Goal: Find specific page/section: Find specific page/section

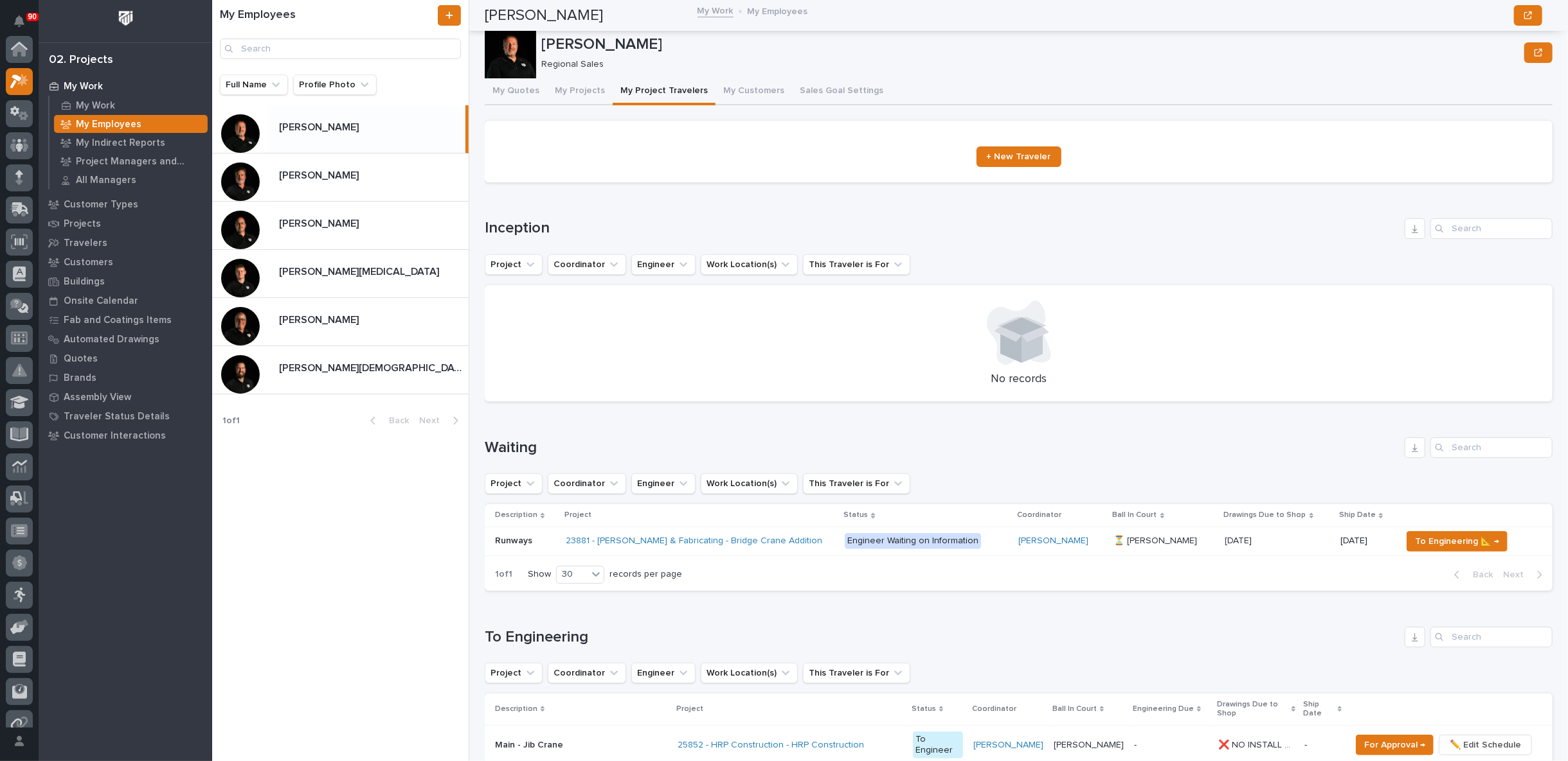
scroll to position [1999, 0]
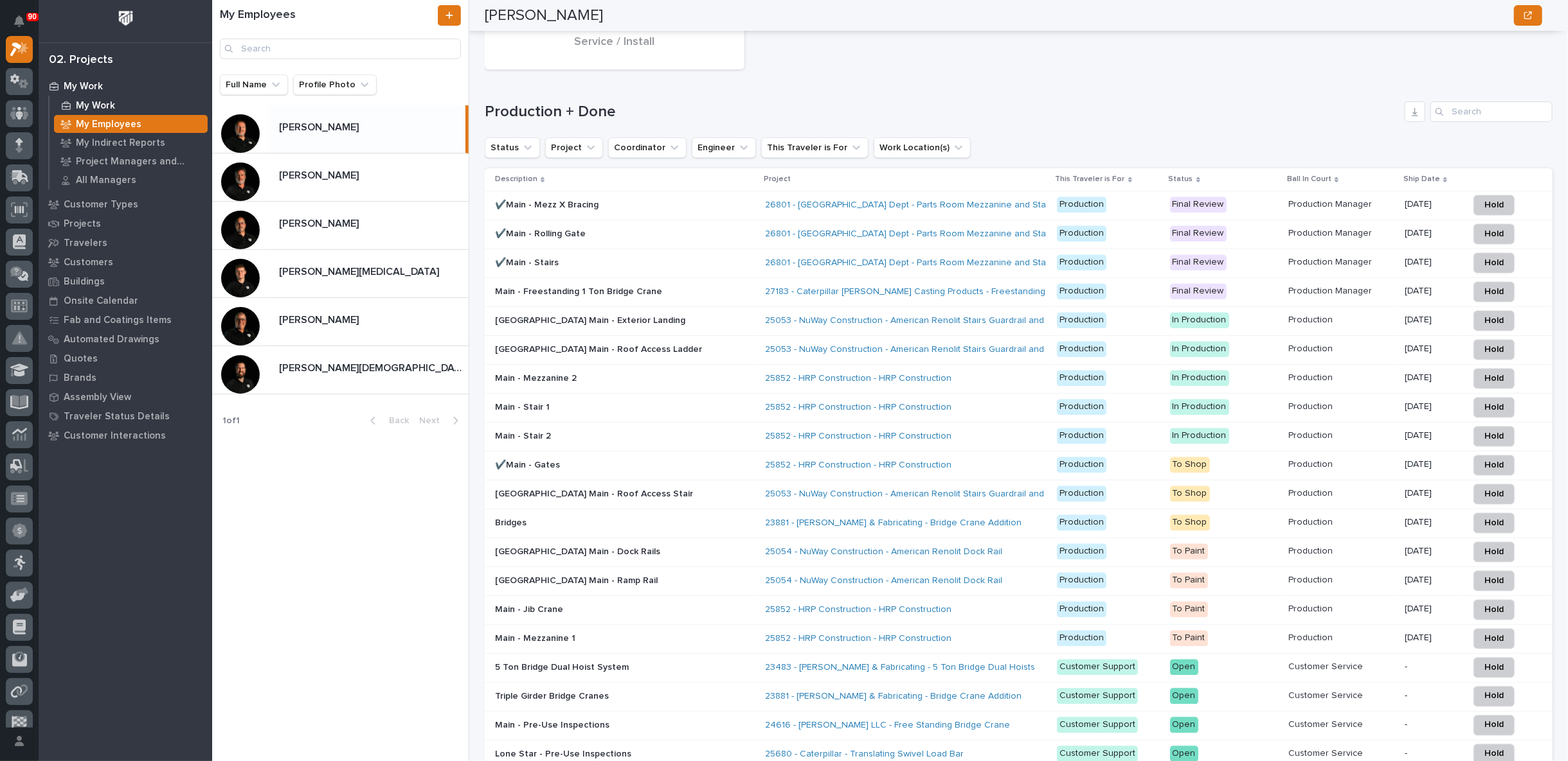
click at [94, 102] on p "My Work" at bounding box center [96, 106] width 39 height 12
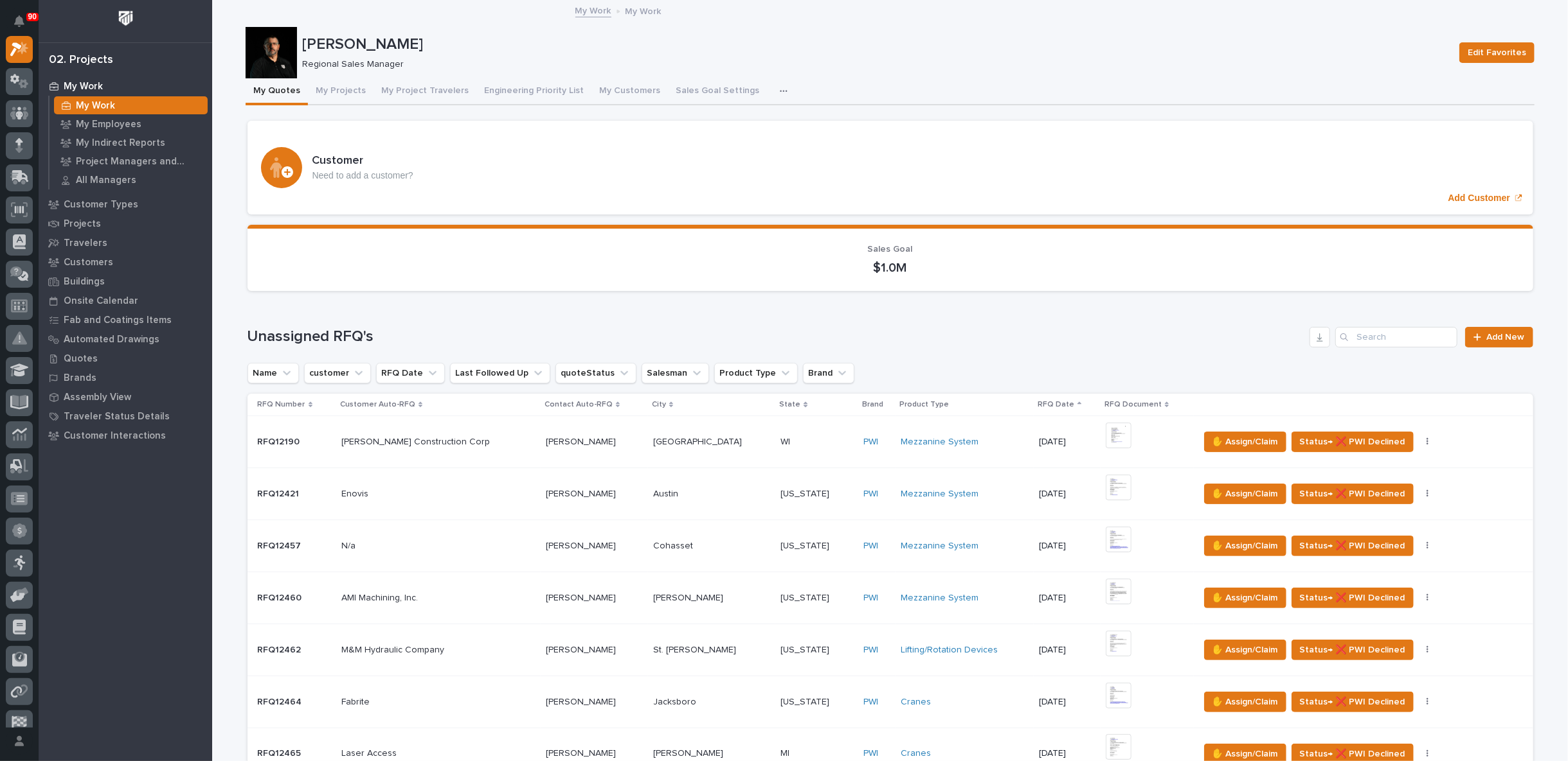
scroll to position [214, 0]
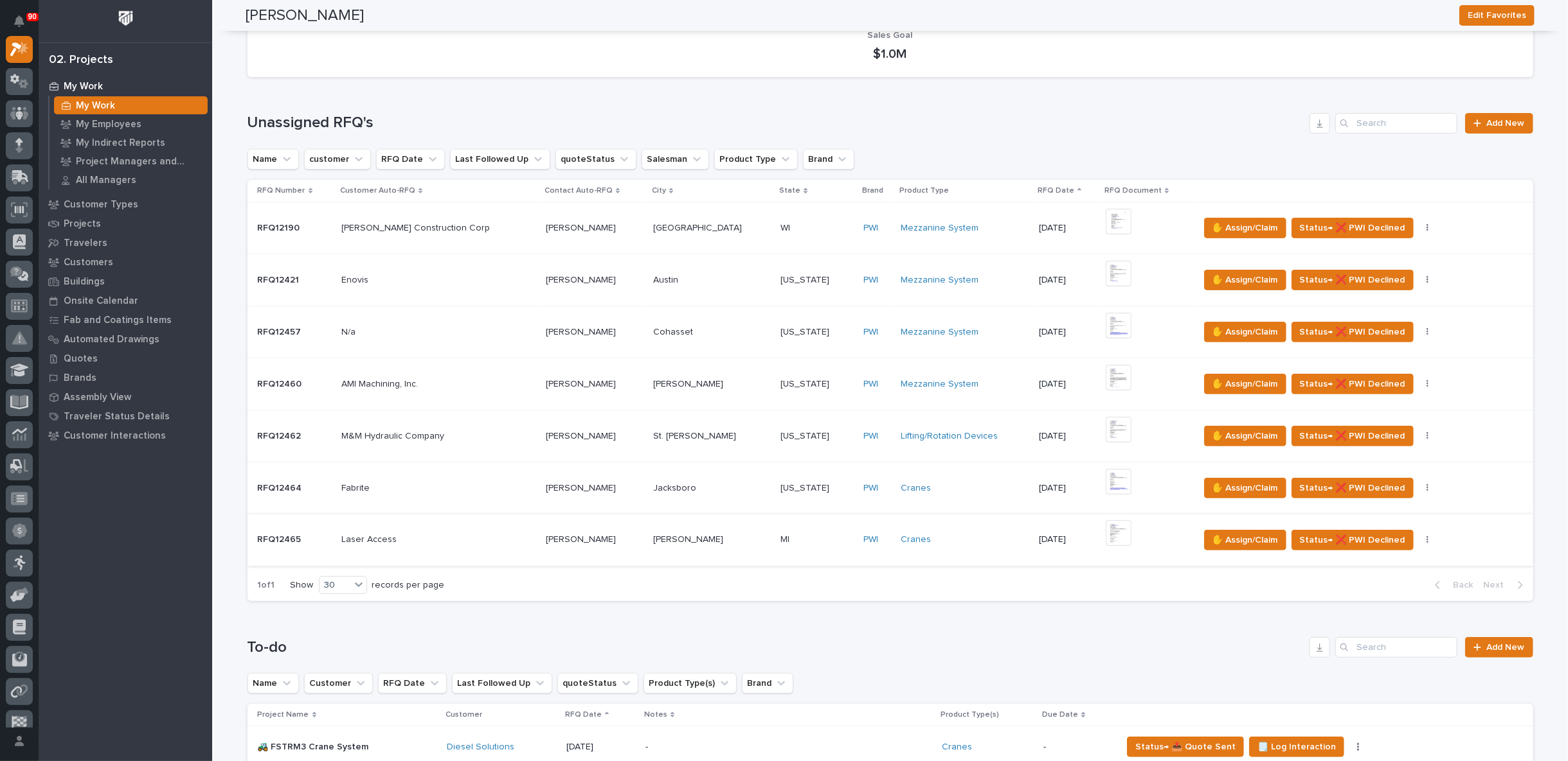
click at [1105, 531] on img at bounding box center [1118, 534] width 26 height 26
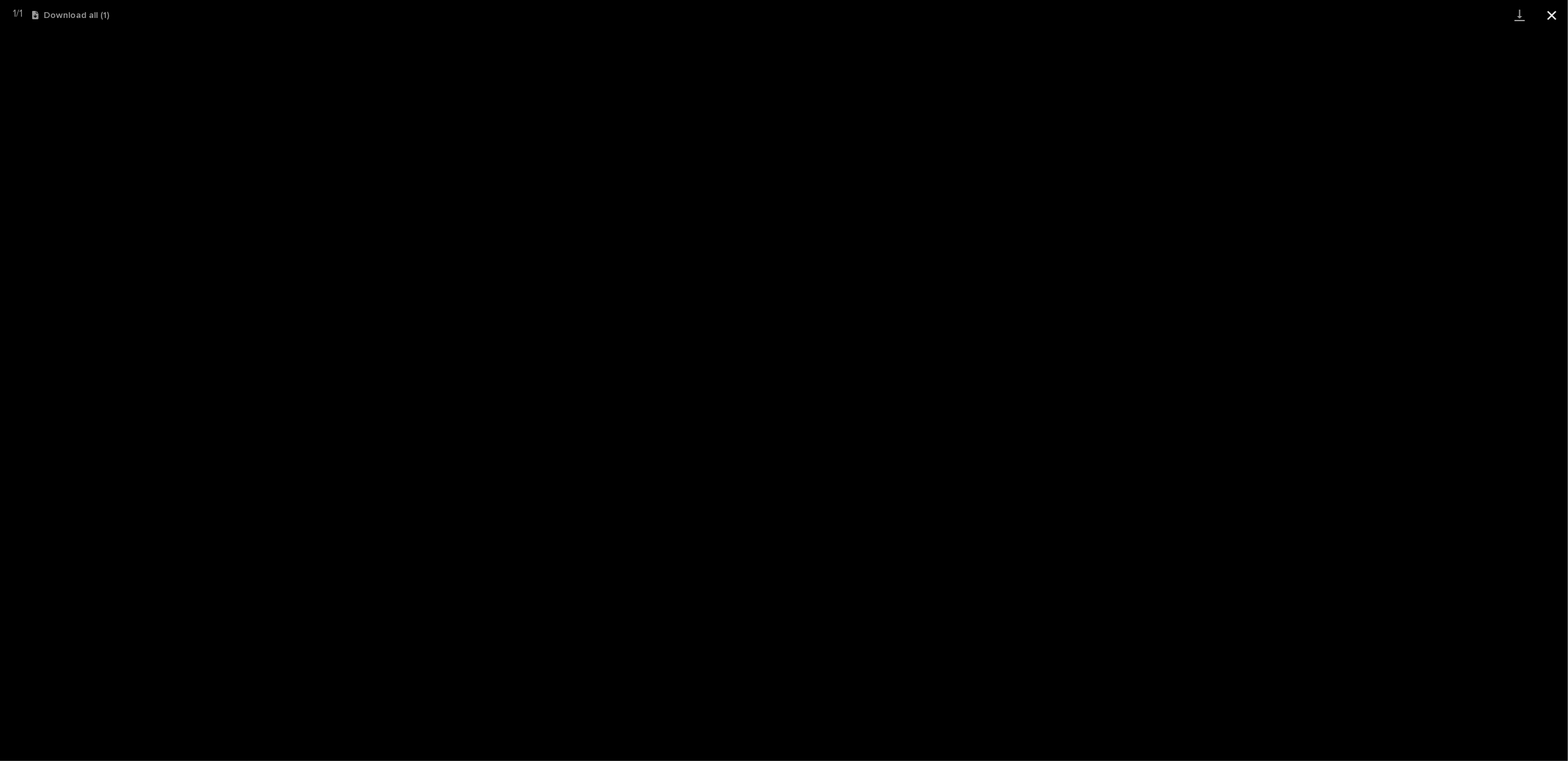
click at [1553, 14] on button "Close gallery" at bounding box center [1552, 15] width 33 height 30
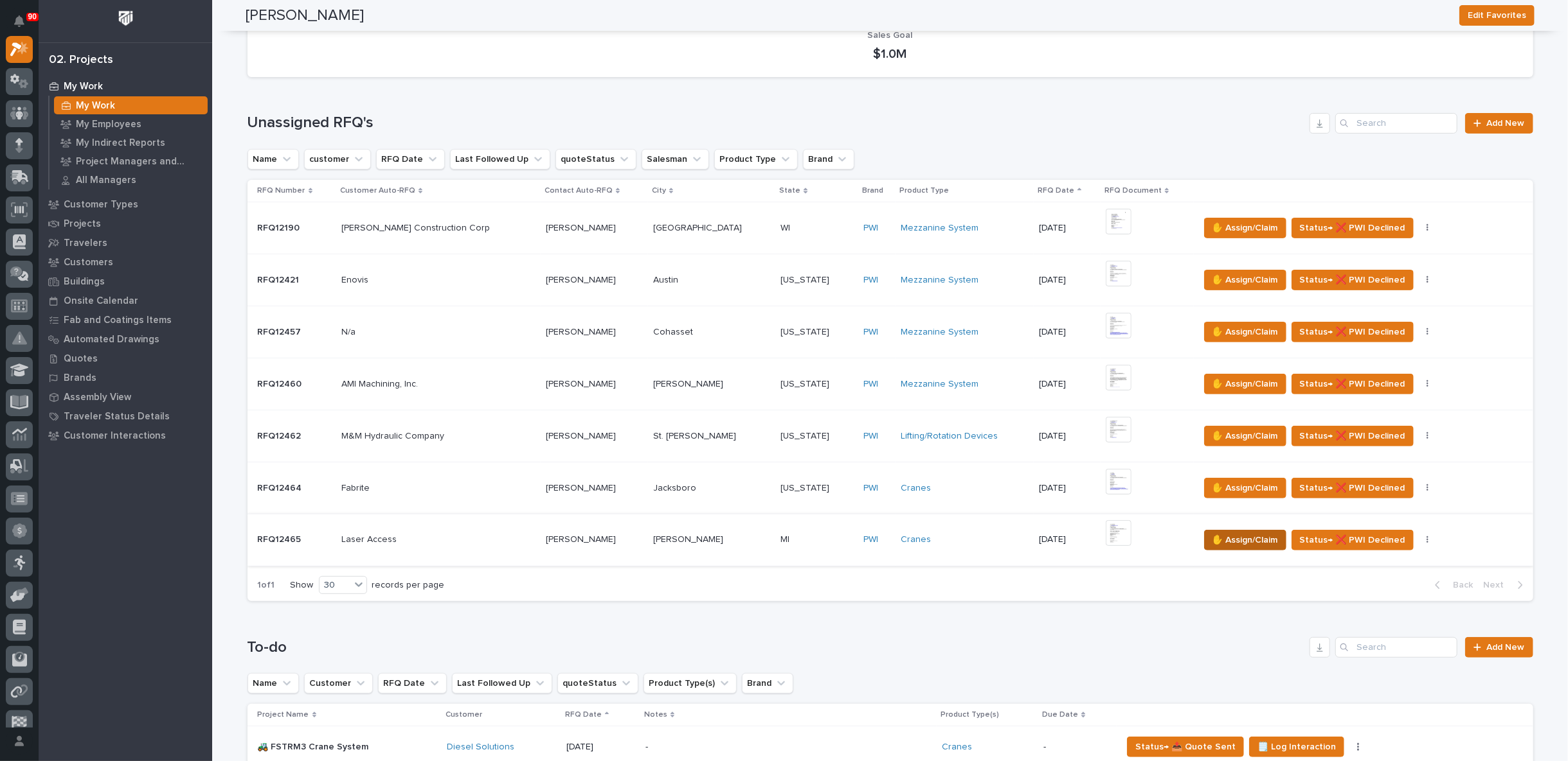
click at [1212, 538] on span "✋ Assign/Claim" at bounding box center [1245, 540] width 66 height 15
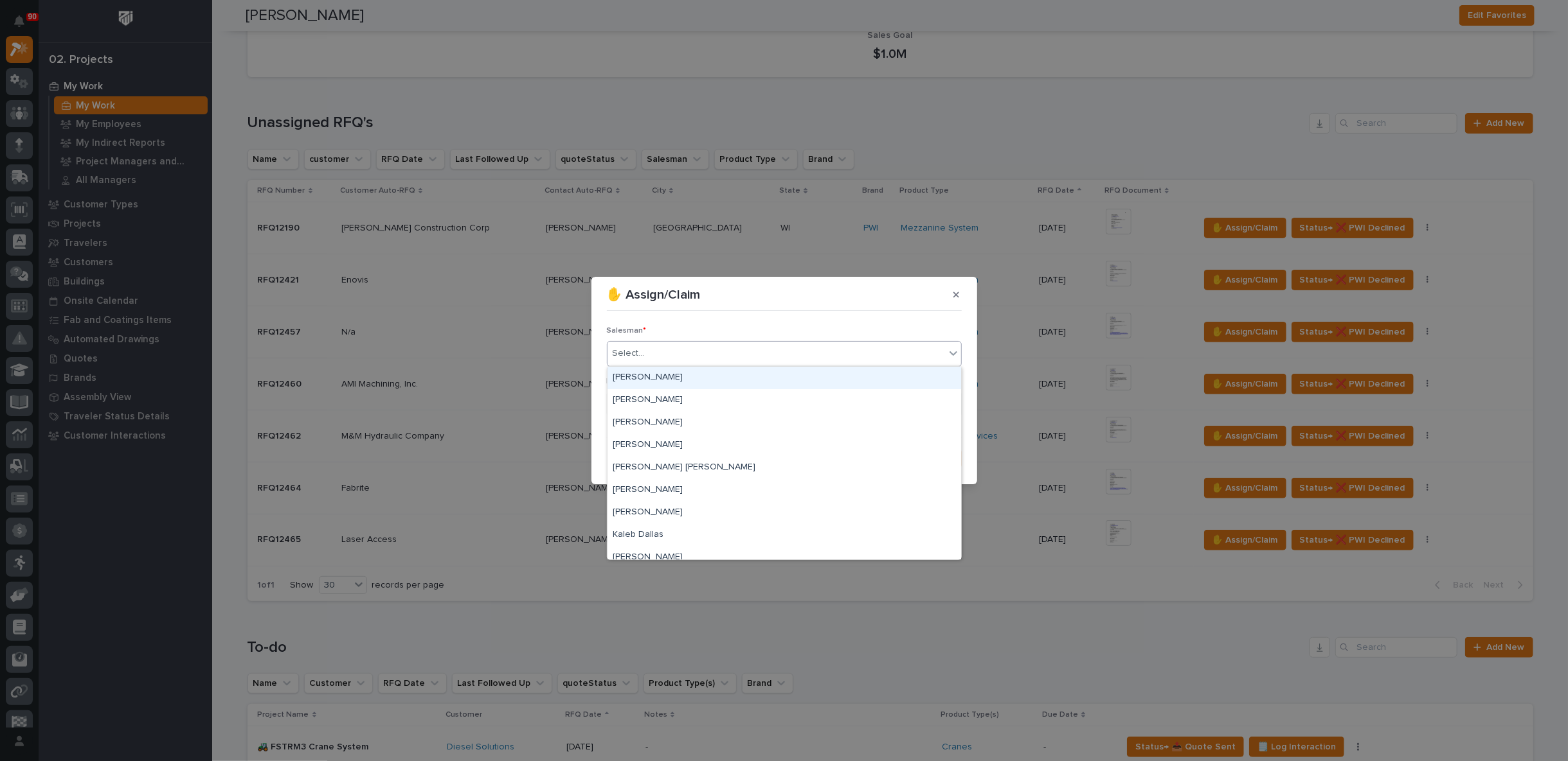
click at [654, 351] on div "Select..." at bounding box center [776, 353] width 337 height 21
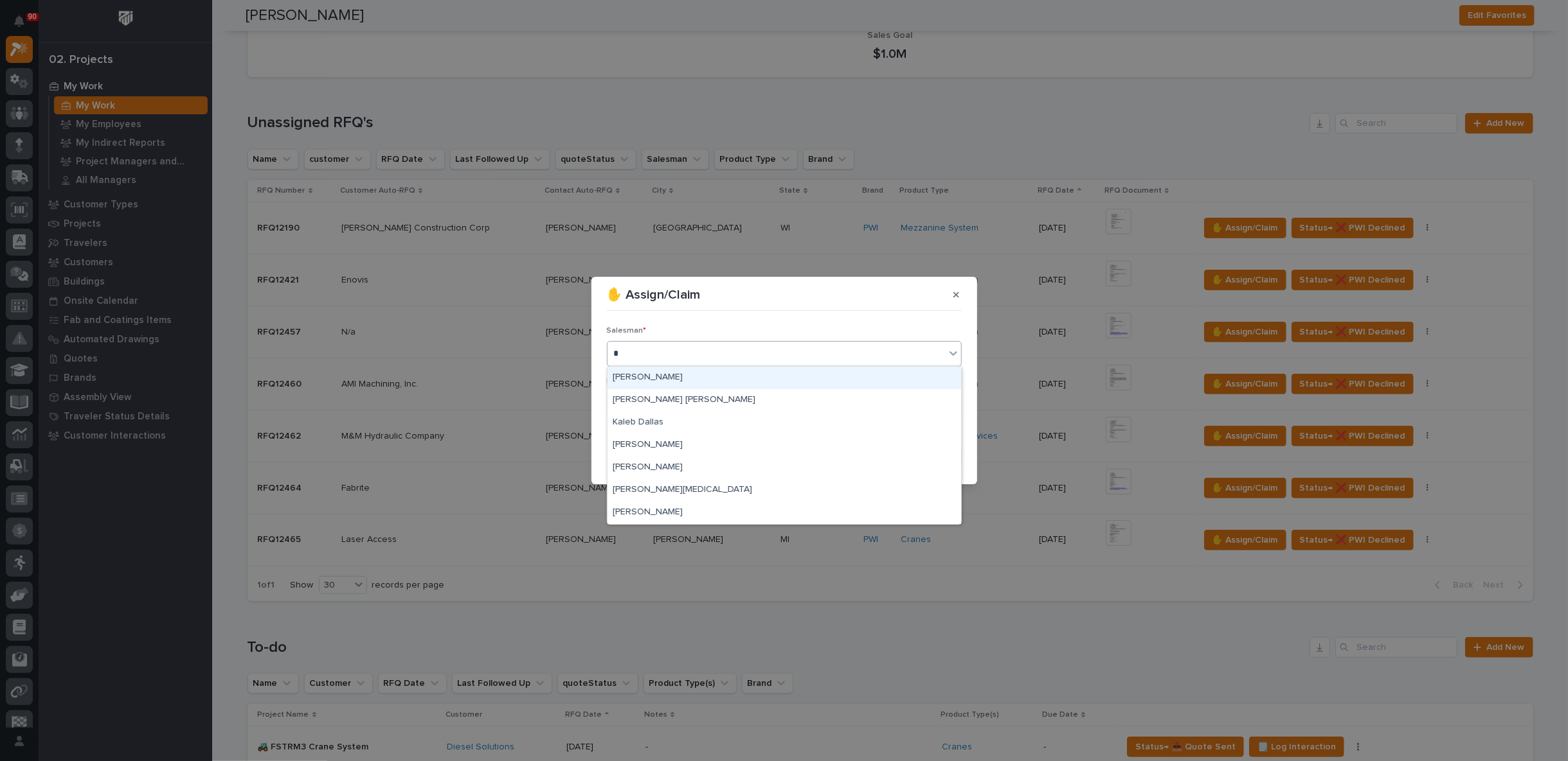
type input "**"
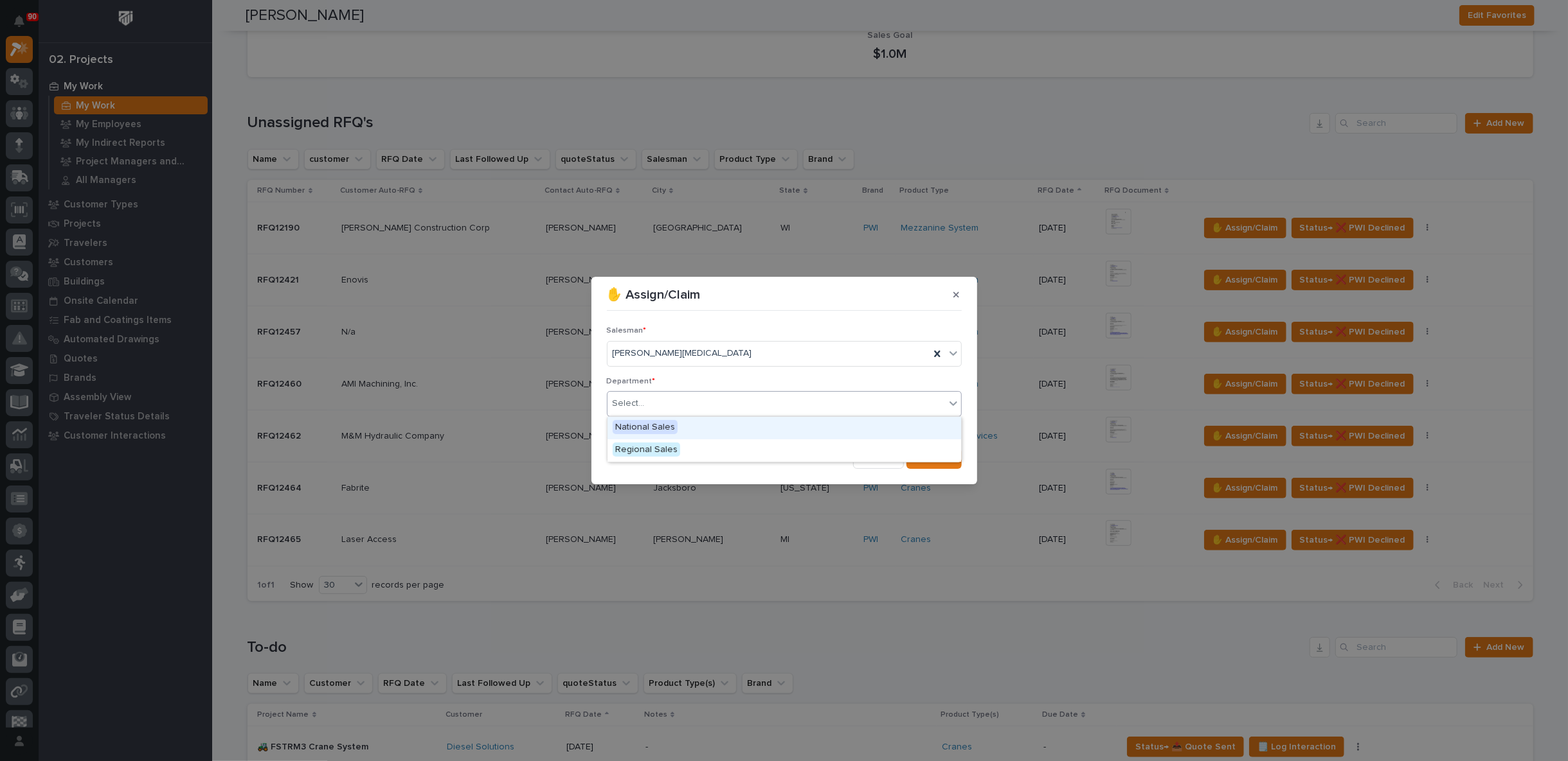
click at [636, 400] on div "Select..." at bounding box center [629, 404] width 33 height 14
click at [650, 448] on span "Regional Sales" at bounding box center [646, 450] width 68 height 15
click at [937, 463] on span "Save" at bounding box center [940, 459] width 21 height 12
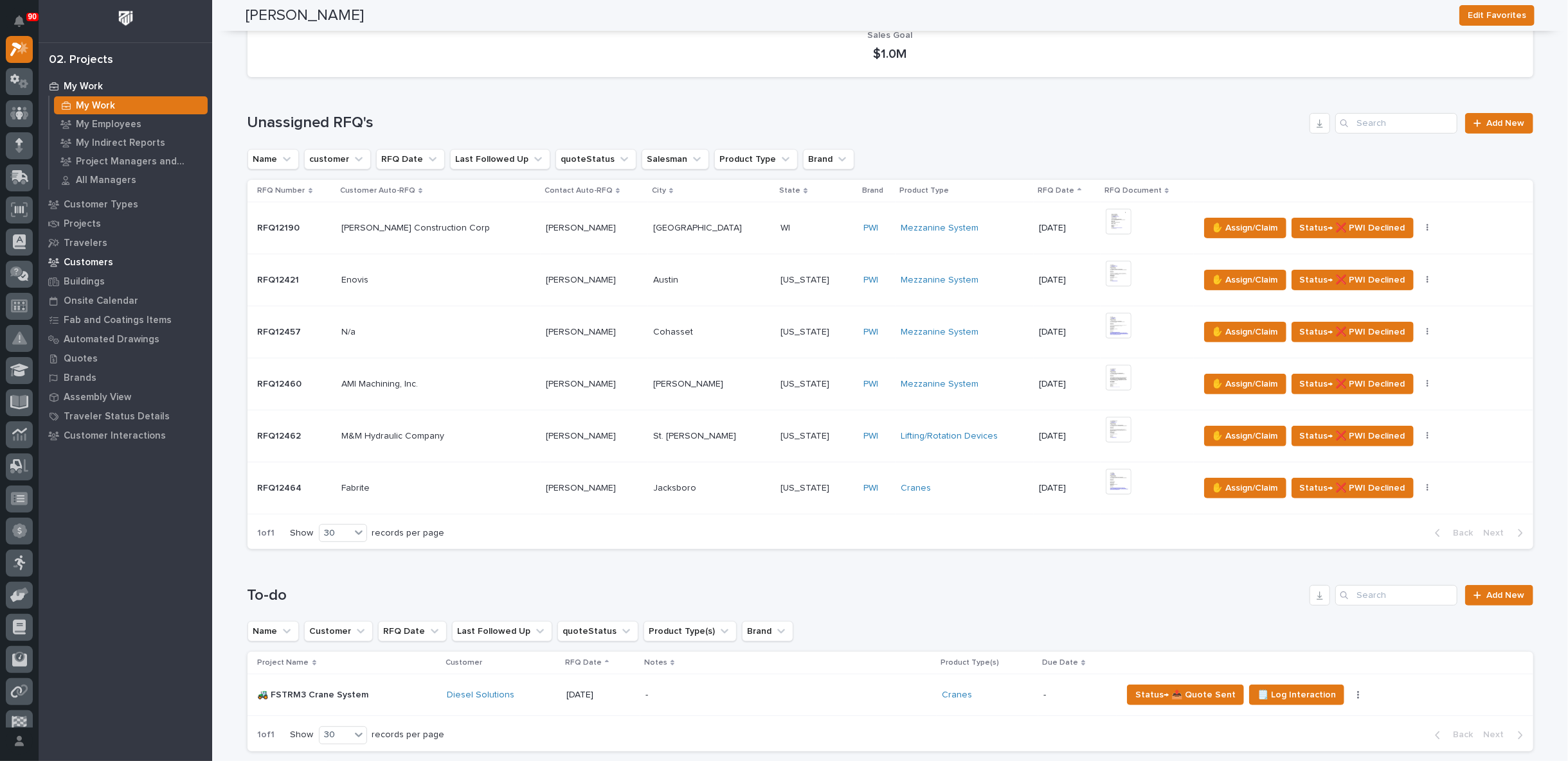
click at [88, 263] on p "Customers" at bounding box center [88, 263] width 50 height 12
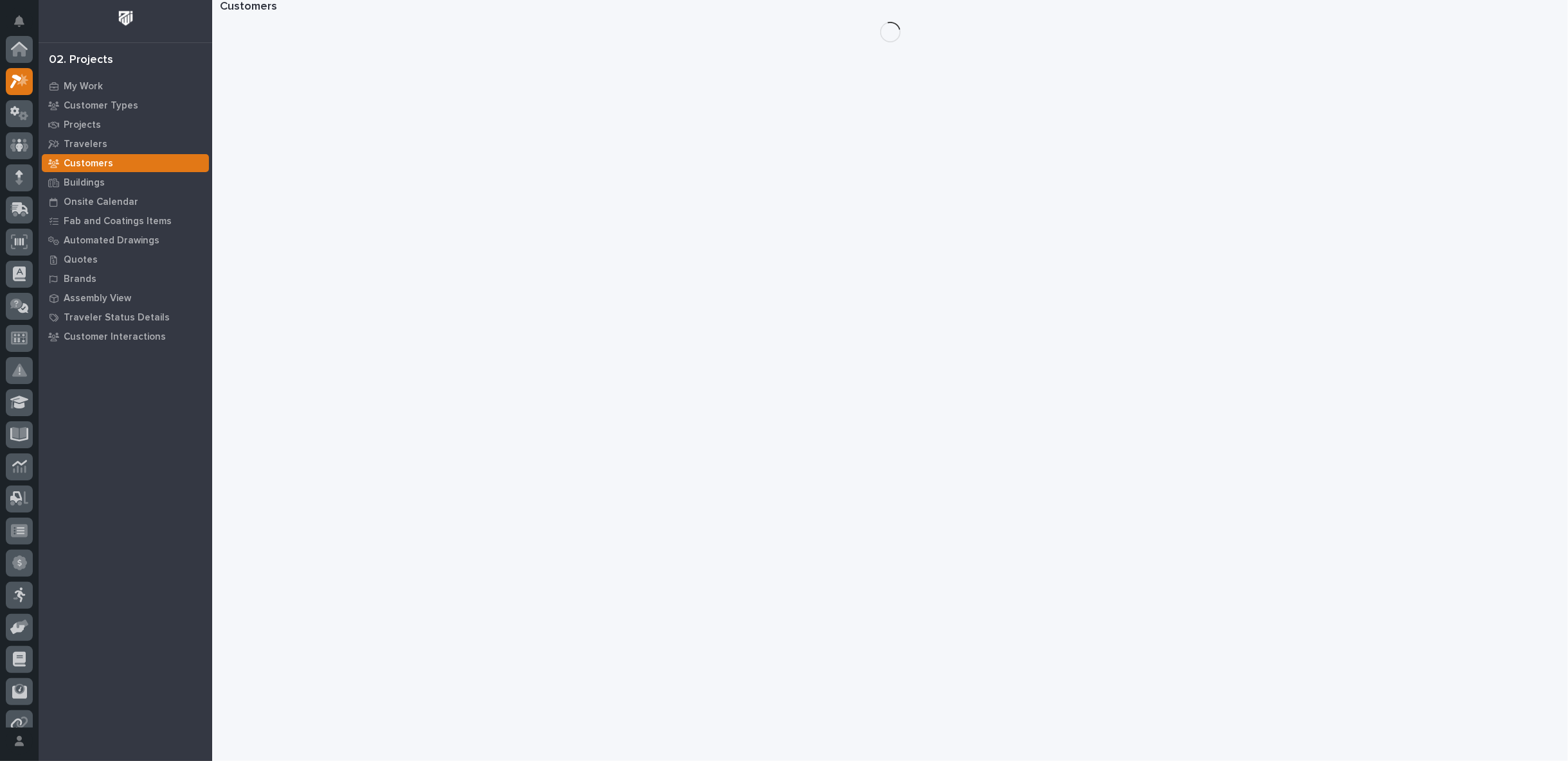
scroll to position [32, 0]
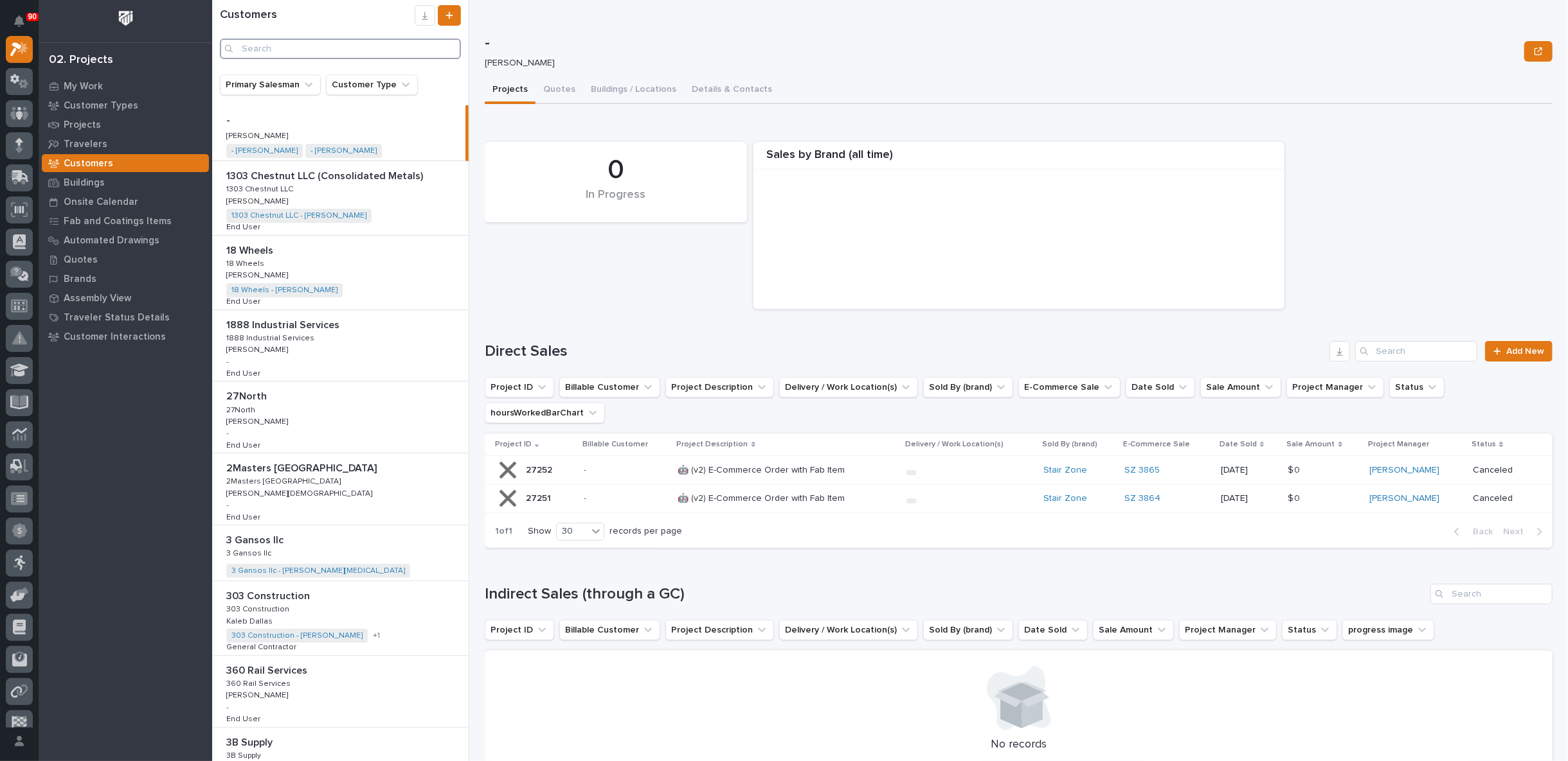
paste input "Dynamic Engineered Systems"
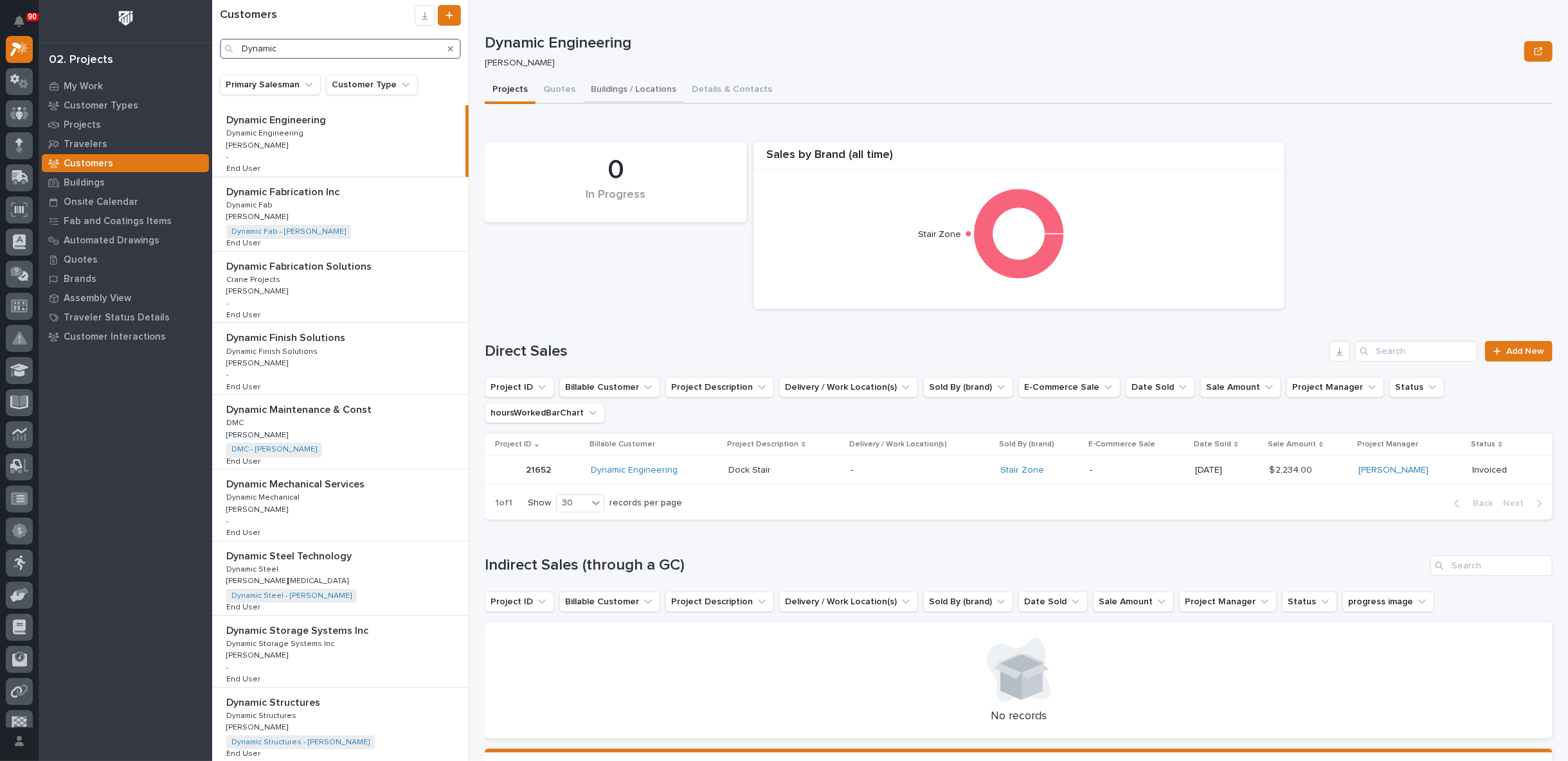
type input "Dynamic"
click at [640, 86] on button "Buildings / Locations" at bounding box center [634, 91] width 101 height 27
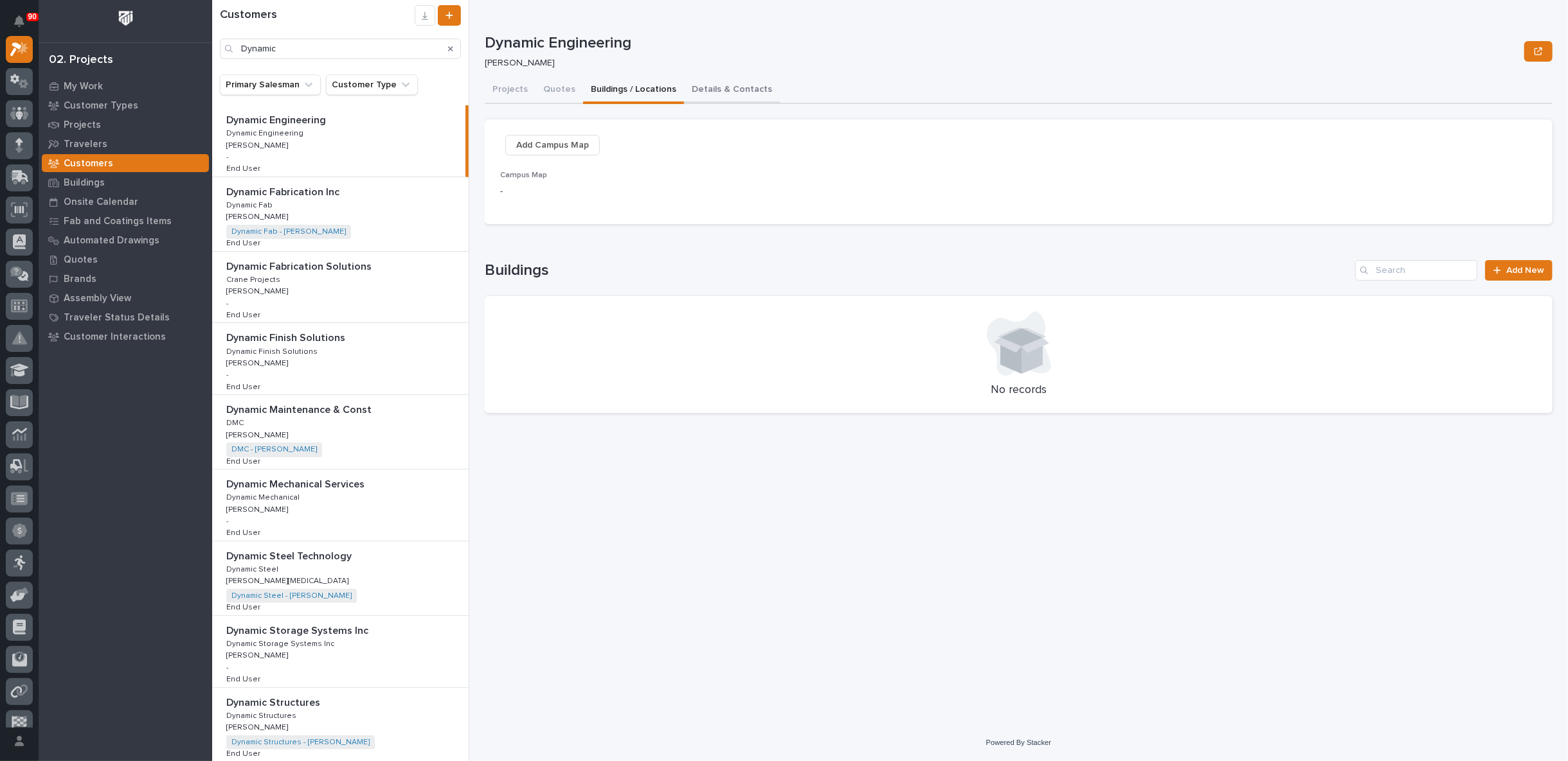
click at [734, 89] on button "Details & Contacts" at bounding box center [731, 91] width 96 height 27
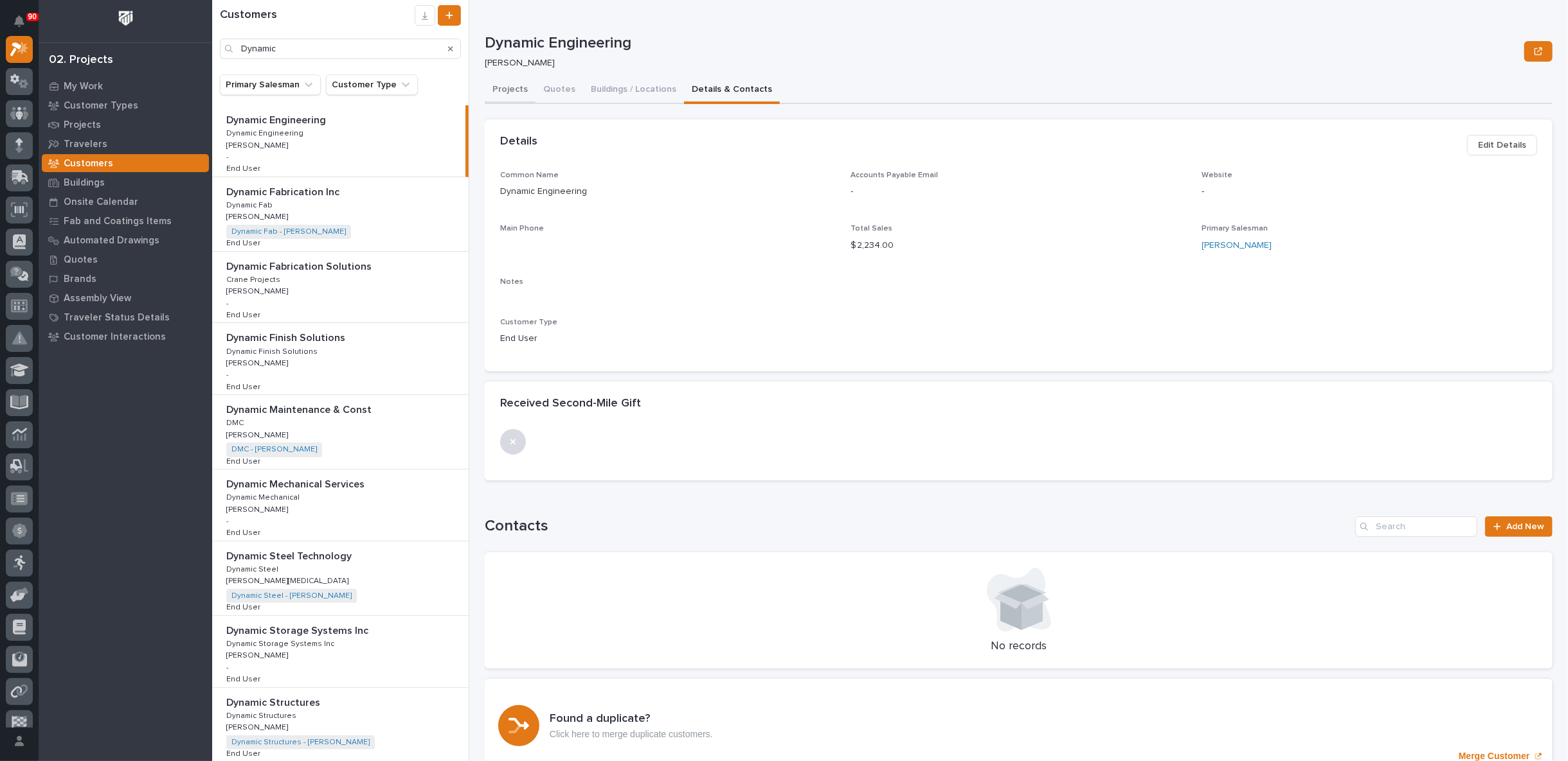
click at [509, 89] on button "Projects" at bounding box center [510, 91] width 50 height 27
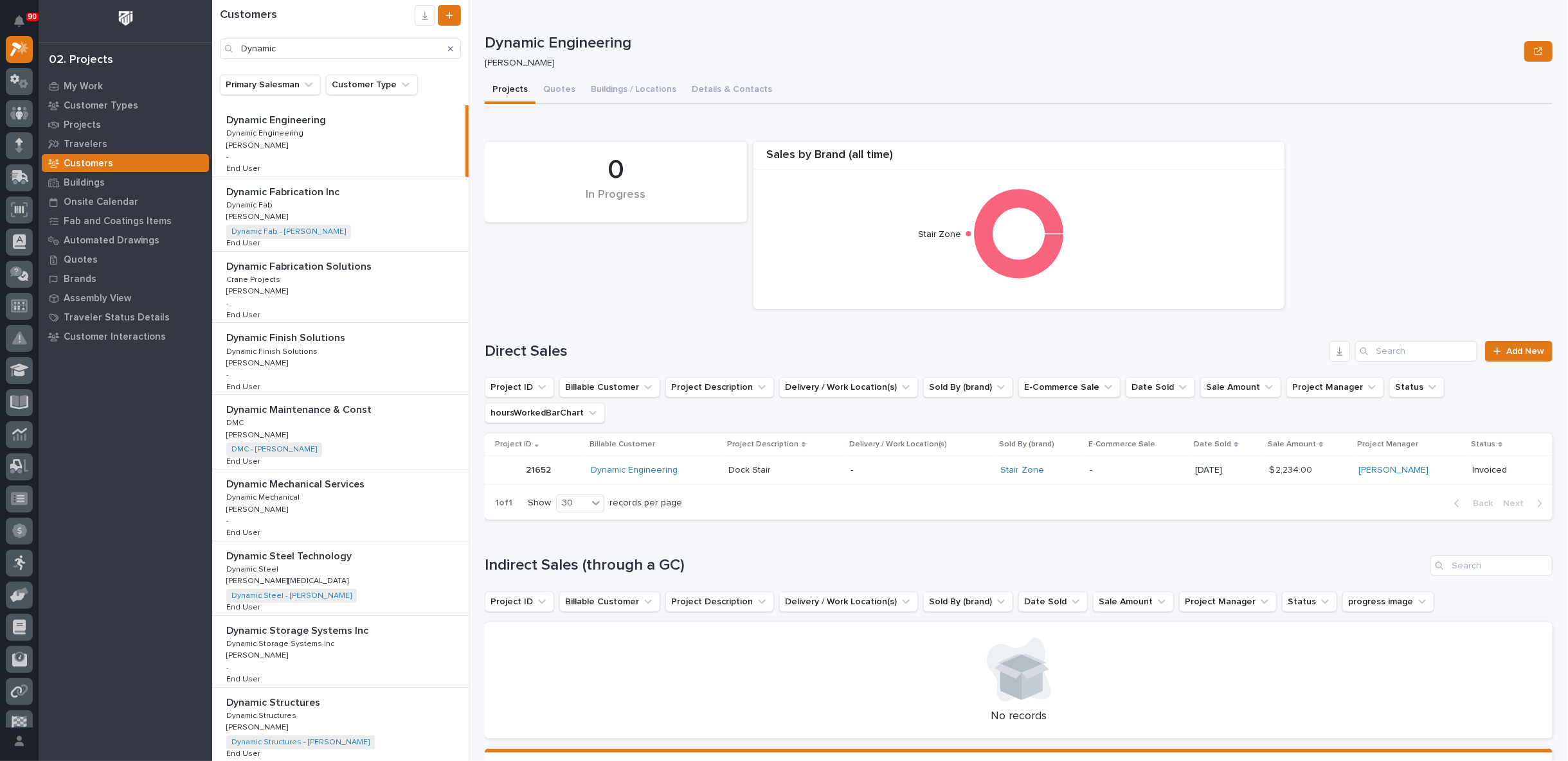
click at [451, 50] on icon "Search" at bounding box center [451, 49] width 5 height 5
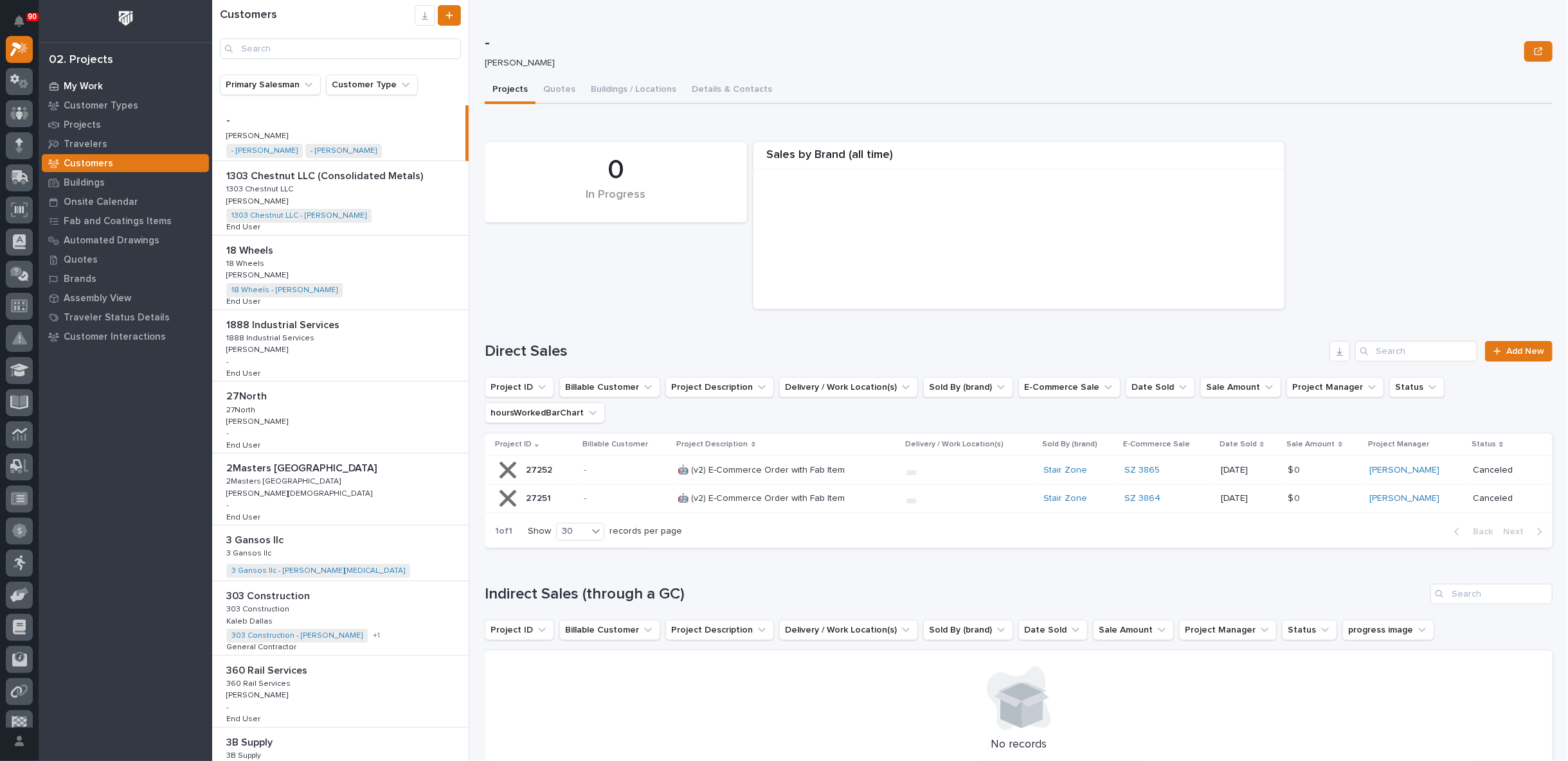
click at [90, 84] on p "My Work" at bounding box center [83, 87] width 39 height 12
